Goal: Find specific page/section: Find specific page/section

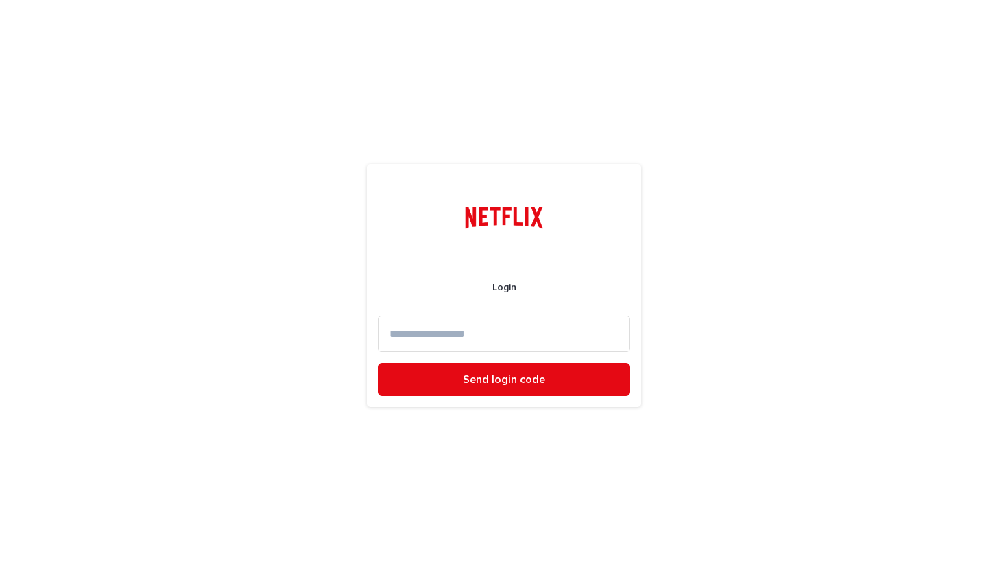
click at [468, 325] on input at bounding box center [504, 333] width 252 height 36
type input "**********"
click at [378, 363] on button "Send login code" at bounding box center [504, 379] width 252 height 33
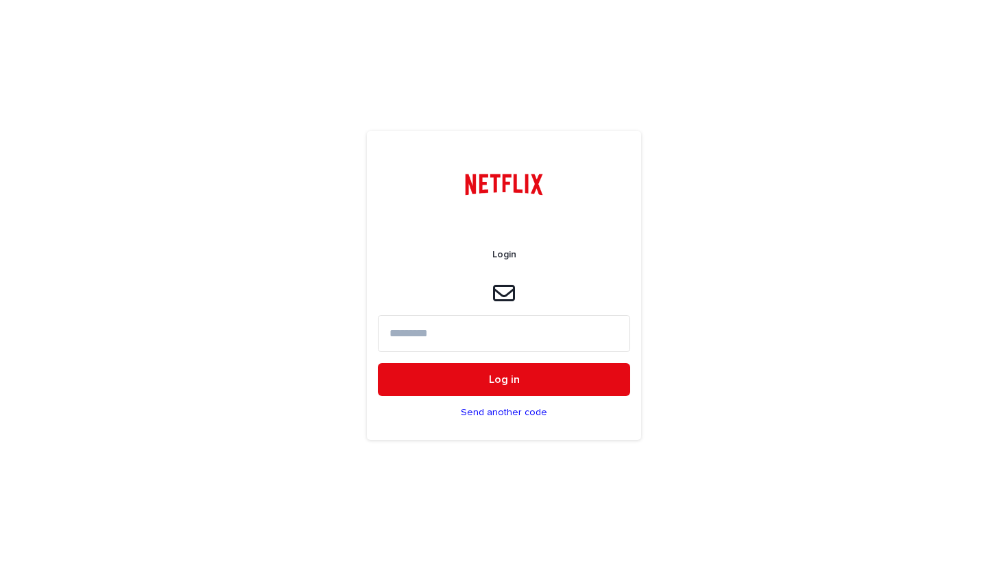
click at [480, 331] on input at bounding box center [504, 333] width 252 height 36
click at [468, 336] on input at bounding box center [504, 333] width 252 height 36
click at [511, 411] on p "Send another code" at bounding box center [504, 413] width 86 height 12
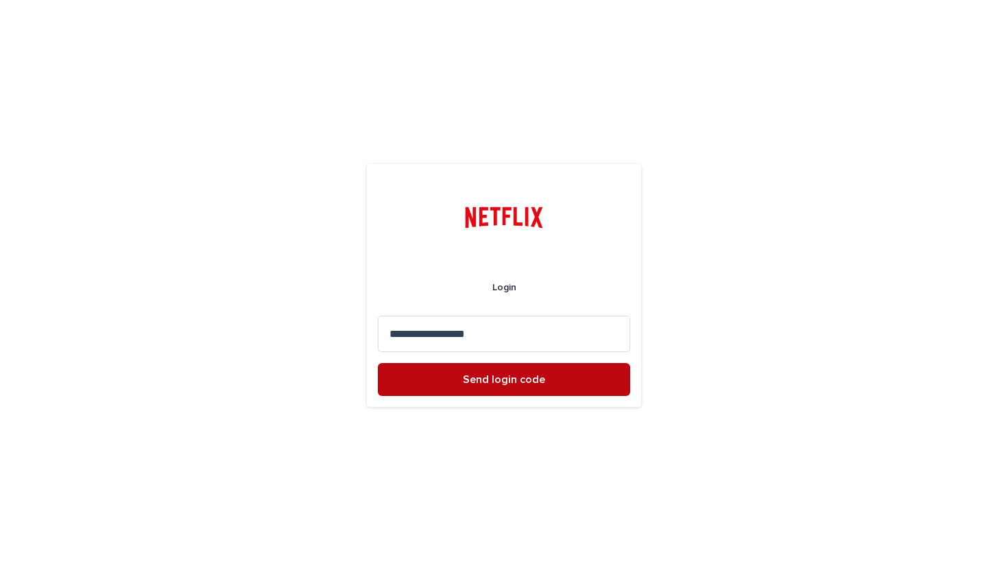
click at [507, 383] on span "Send login code" at bounding box center [504, 379] width 82 height 11
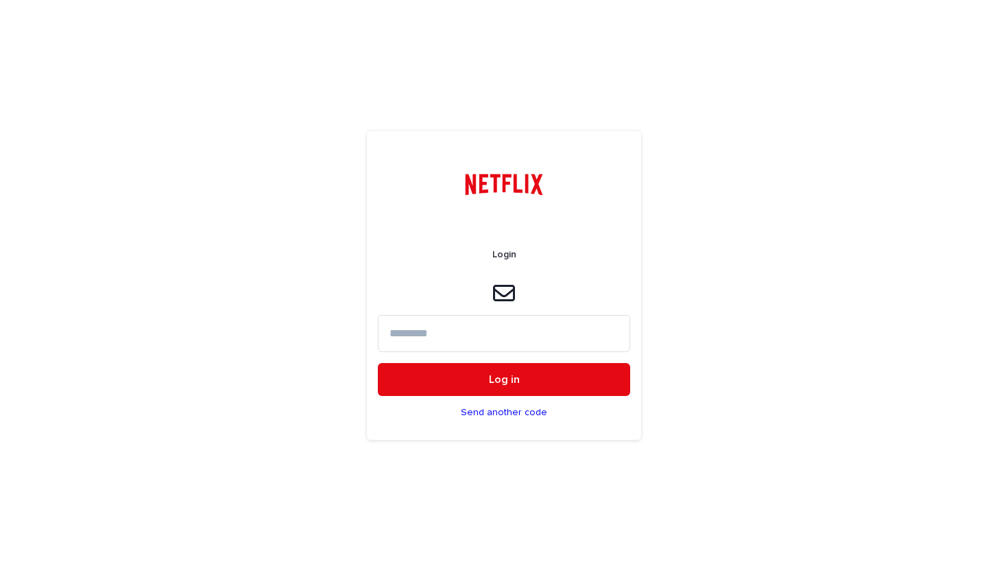
click at [494, 329] on input at bounding box center [504, 333] width 252 height 36
paste input "******"
type input "******"
click at [378, 363] on button "Log in" at bounding box center [504, 379] width 252 height 33
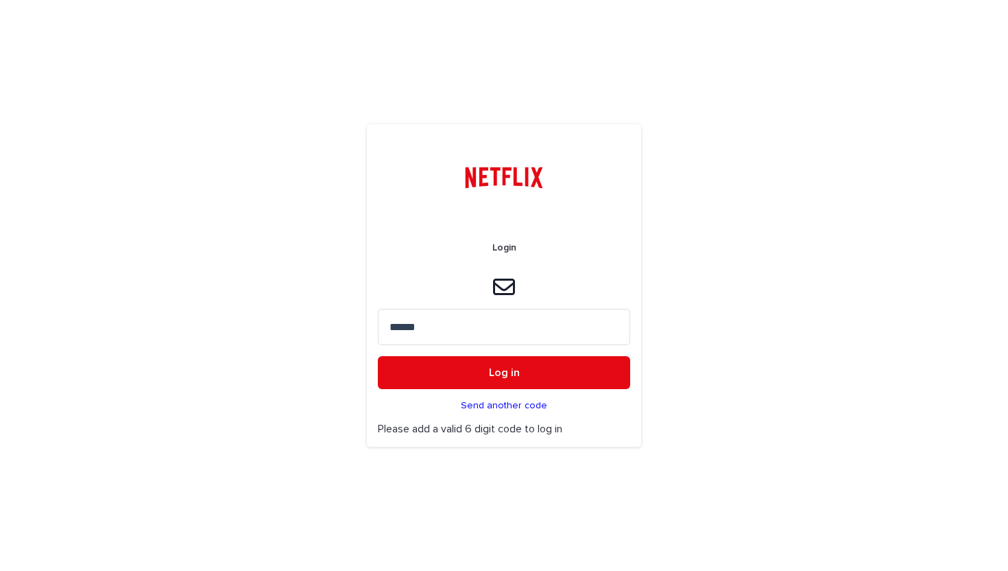
click at [458, 333] on input "******" at bounding box center [504, 327] width 252 height 36
paste input "*****"
type input "*****"
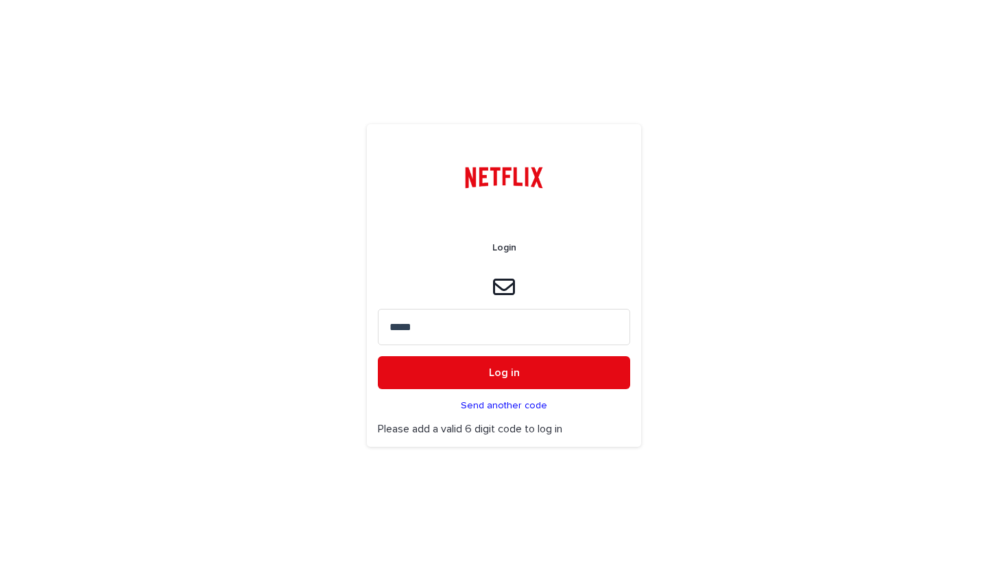
click at [378, 356] on button "Log in" at bounding box center [504, 372] width 252 height 33
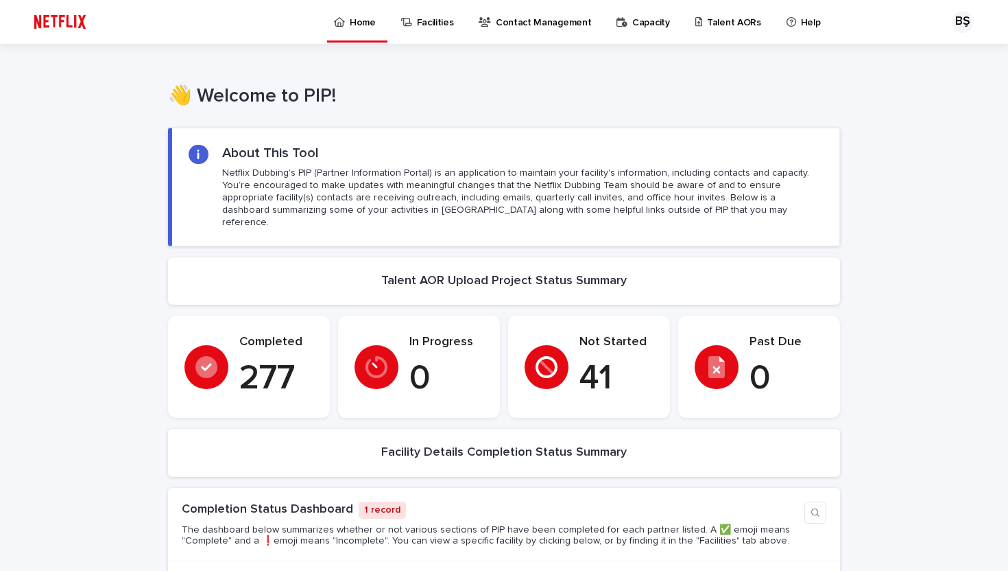
click at [713, 23] on p "Talent AORs" at bounding box center [734, 14] width 54 height 29
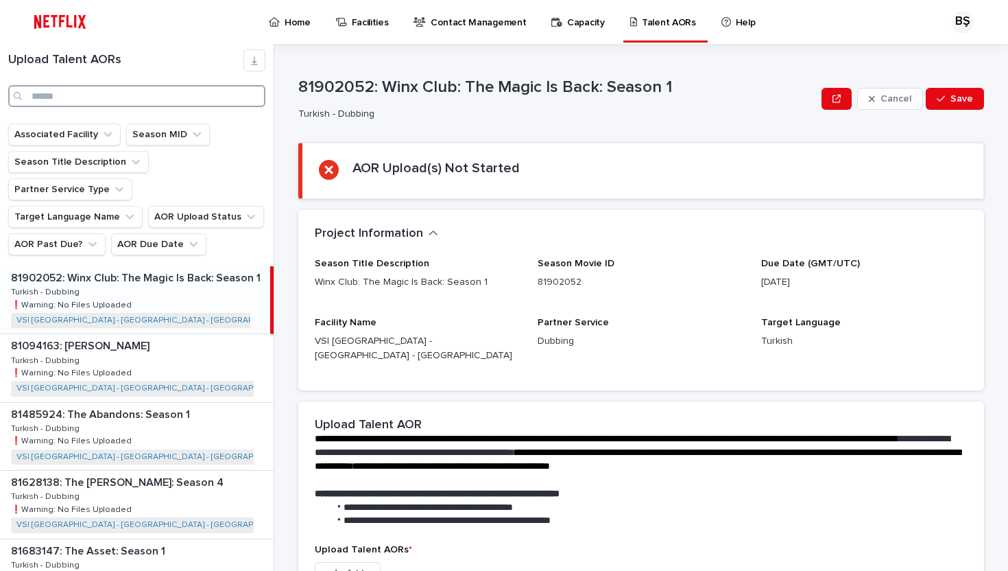
click at [123, 97] on input "Search" at bounding box center [136, 96] width 257 height 22
type input "**********"
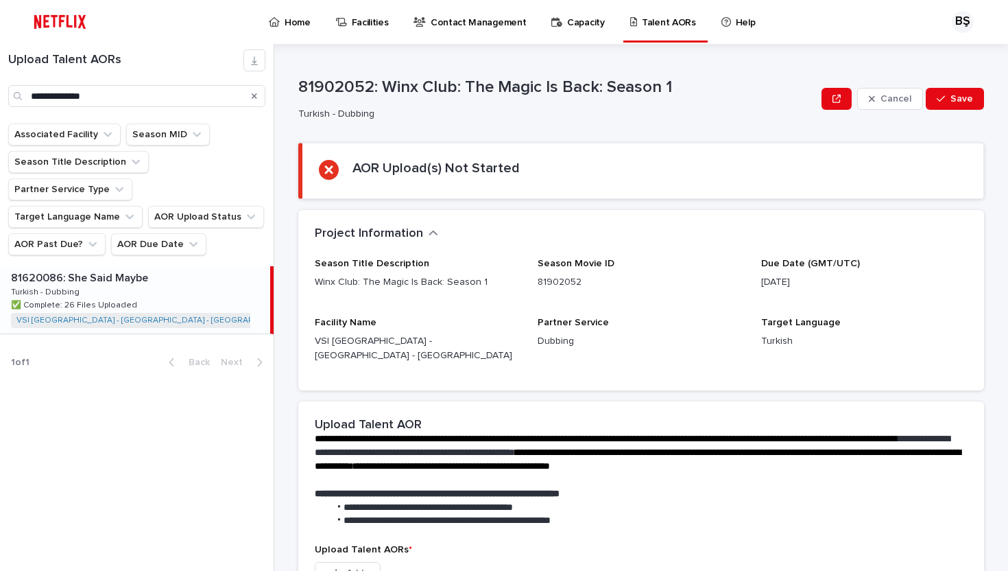
click at [164, 298] on div "81620086: She Said Maybe 81620086: She Said Maybe Turkish - Dubbing Turkish - D…" at bounding box center [135, 299] width 270 height 67
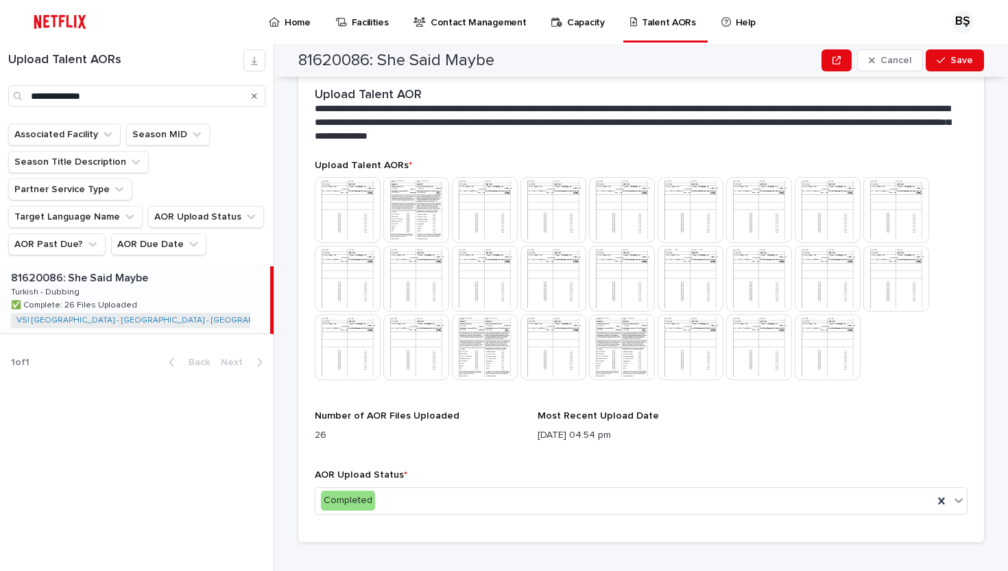
scroll to position [348, 0]
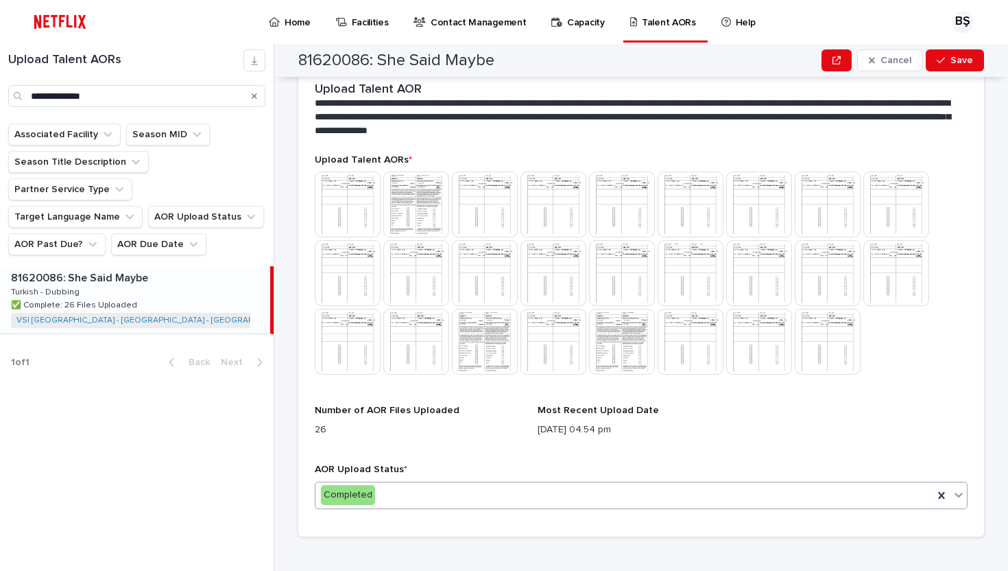
click at [438, 484] on div "Completed" at bounding box center [624, 495] width 618 height 23
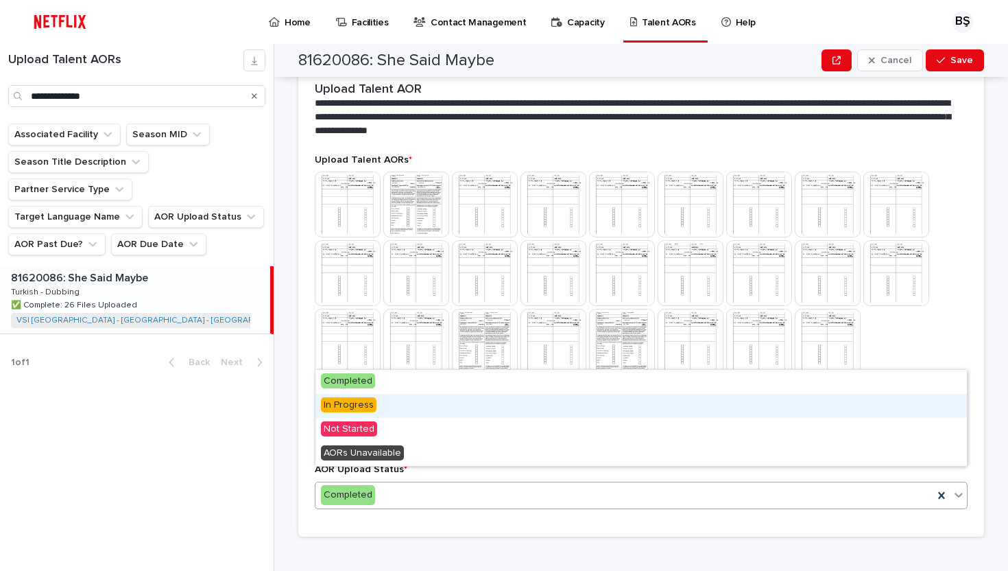
click at [414, 409] on div "In Progress" at bounding box center [641, 406] width 652 height 24
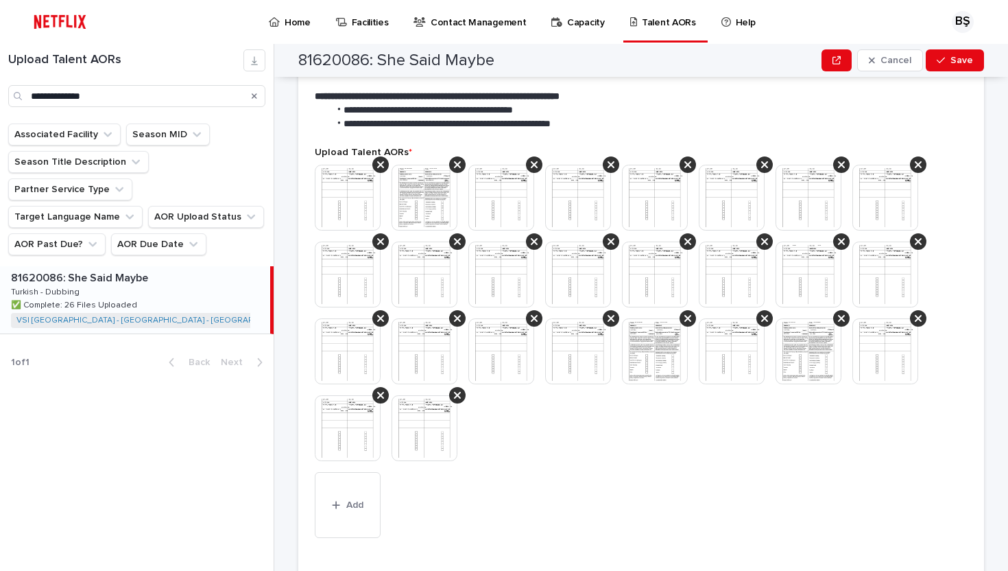
scroll to position [379, 0]
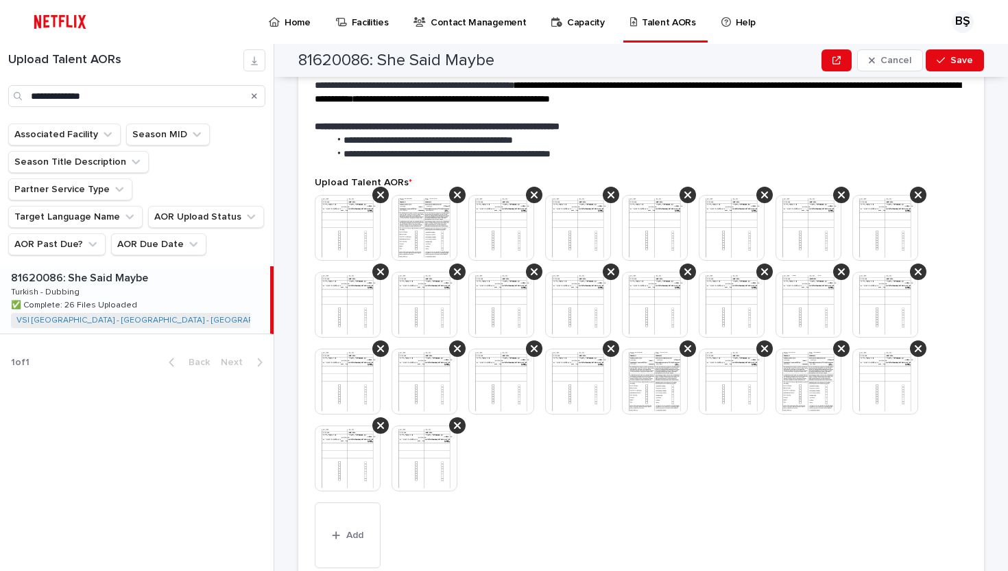
click at [343, 222] on img at bounding box center [348, 228] width 66 height 66
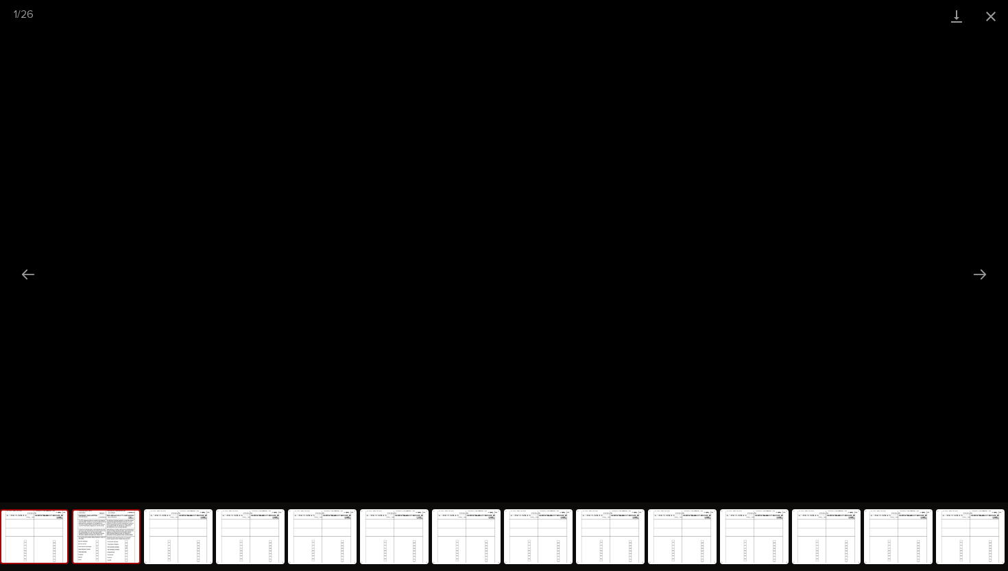
click at [95, 540] on img at bounding box center [106, 536] width 66 height 52
click at [185, 547] on img at bounding box center [178, 536] width 66 height 52
click at [992, 18] on button "Close gallery" at bounding box center [991, 16] width 34 height 32
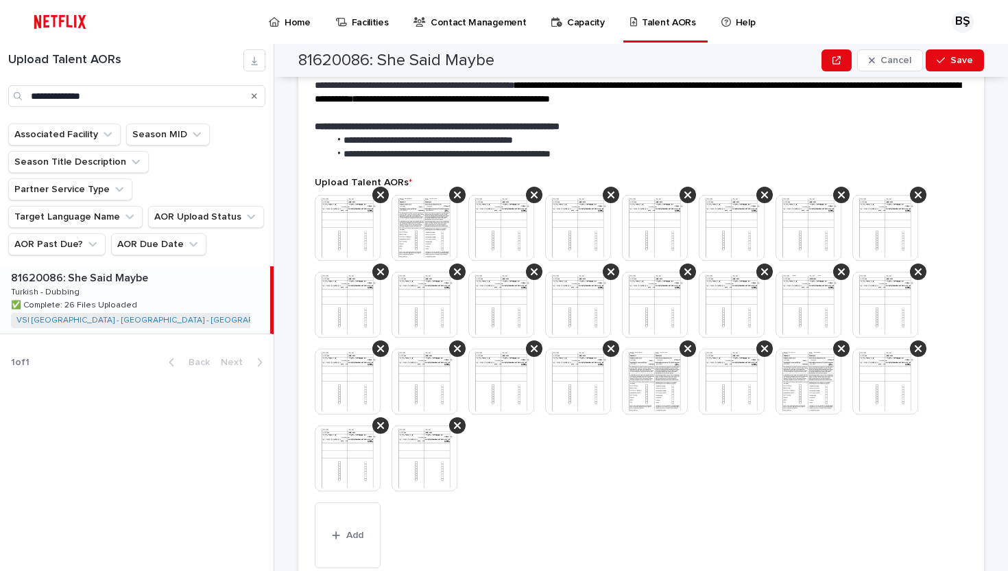
click at [800, 382] on img at bounding box center [809, 381] width 66 height 66
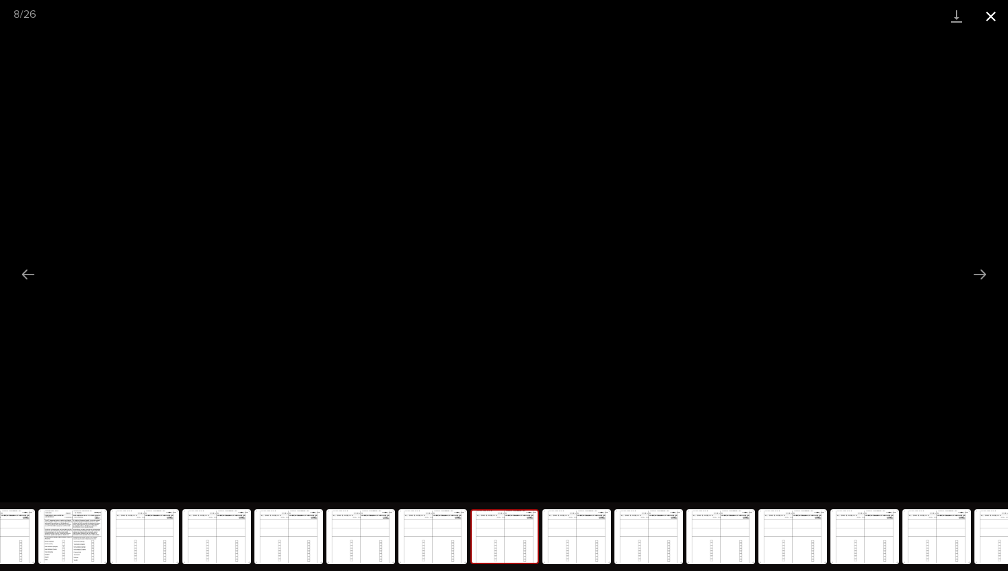
click at [992, 13] on button "Close gallery" at bounding box center [991, 16] width 34 height 32
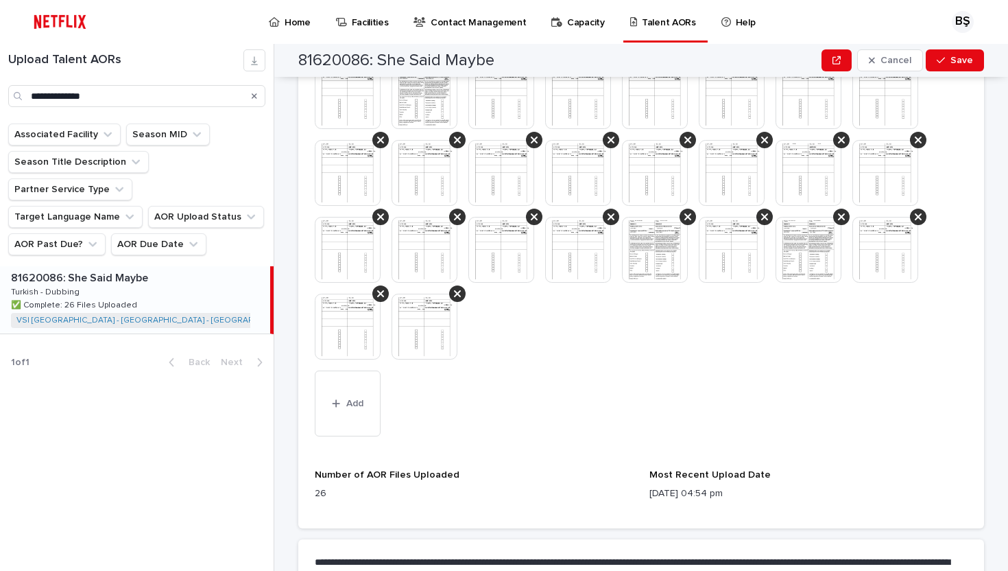
scroll to position [511, 0]
click at [420, 318] on img at bounding box center [425, 327] width 66 height 66
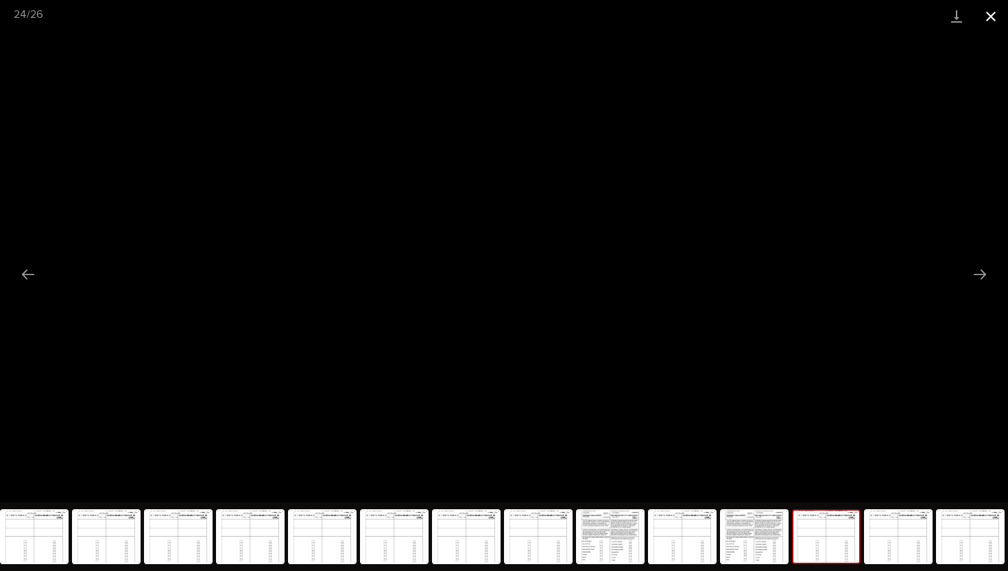
click at [995, 14] on button "Close gallery" at bounding box center [991, 16] width 34 height 32
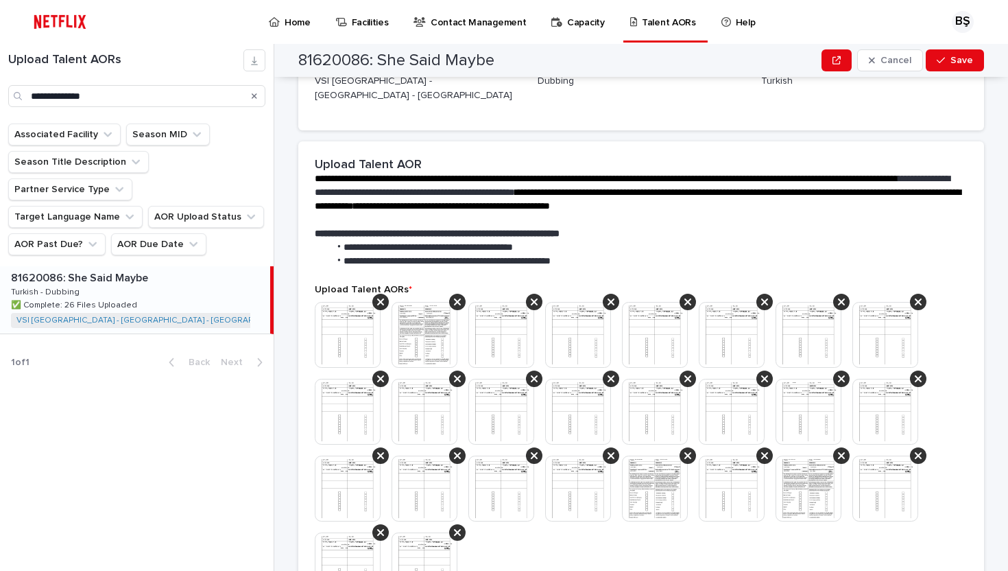
scroll to position [288, 0]
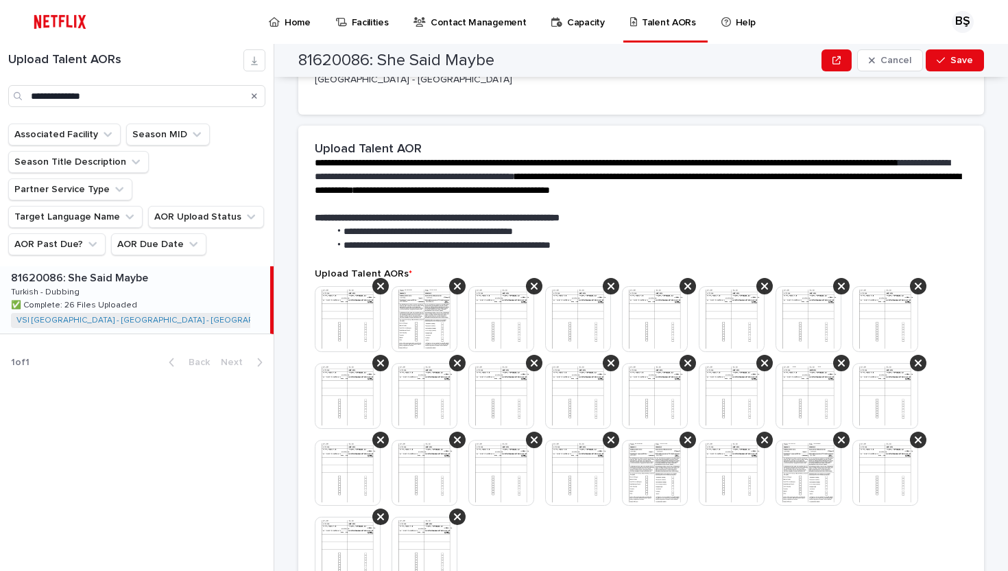
click at [342, 291] on img at bounding box center [348, 319] width 66 height 66
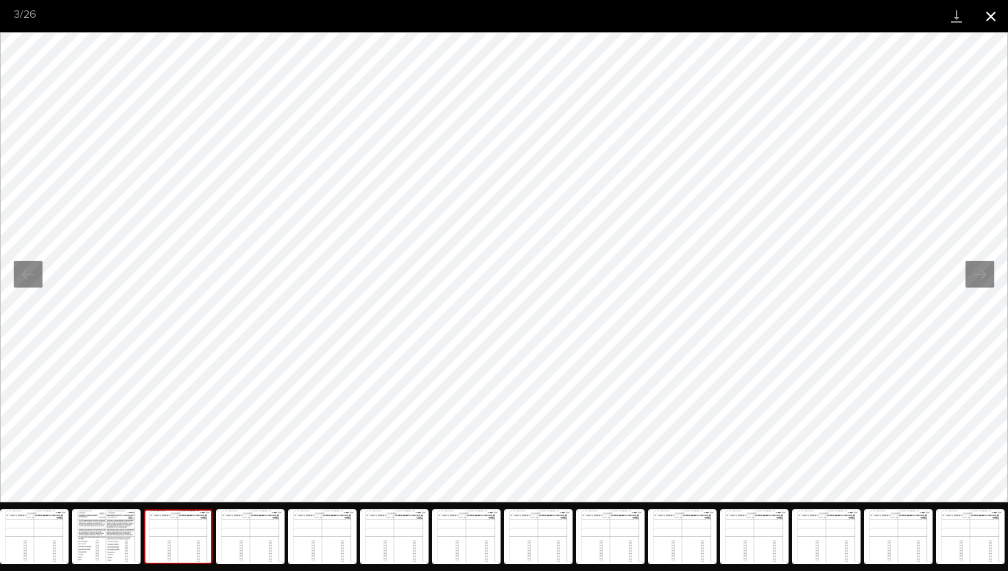
click at [999, 13] on button "Close gallery" at bounding box center [991, 16] width 34 height 32
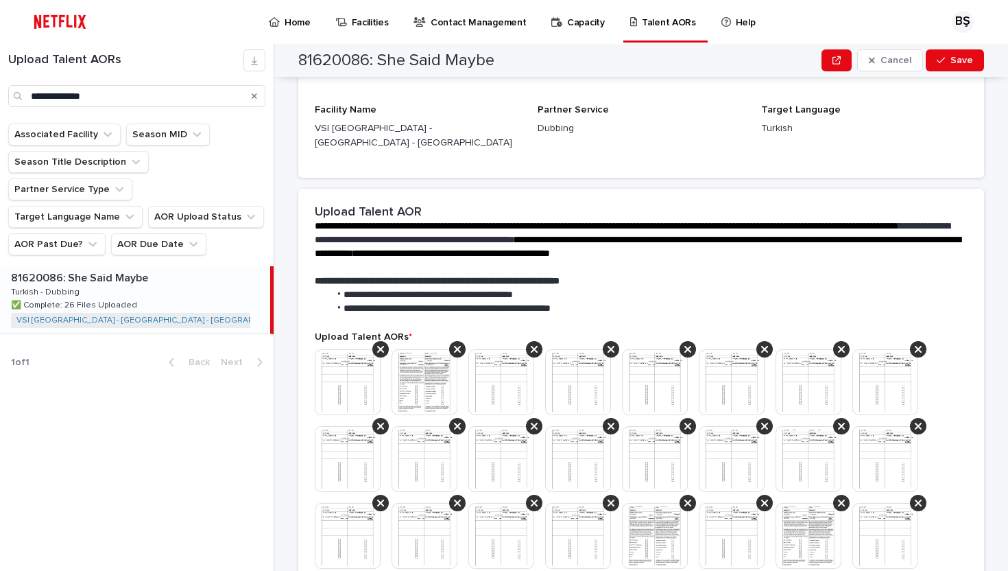
scroll to position [0, 0]
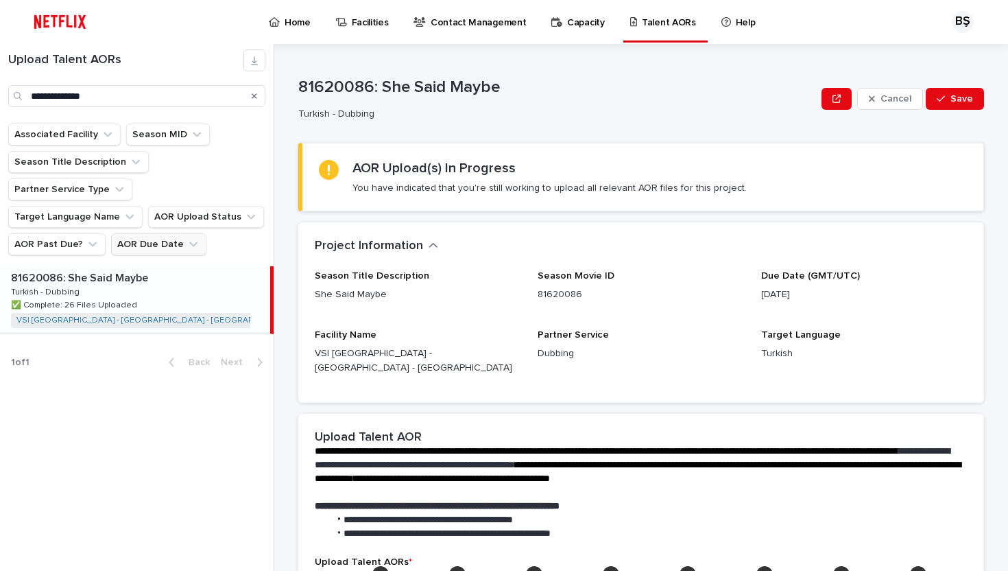
click at [187, 244] on icon "AOR Due Date" at bounding box center [194, 244] width 14 height 14
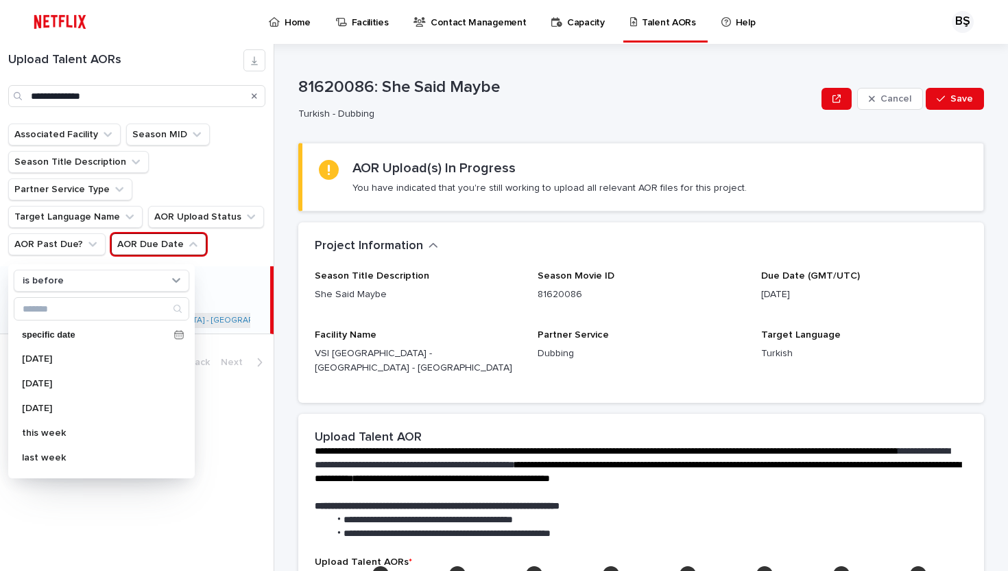
click at [187, 244] on icon "AOR Due Date" at bounding box center [194, 244] width 14 height 14
